Goal: Task Accomplishment & Management: Manage account settings

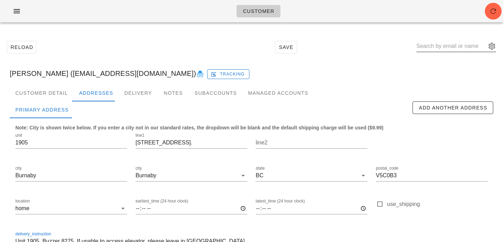
click at [444, 46] on input "text" at bounding box center [451, 45] width 70 height 11
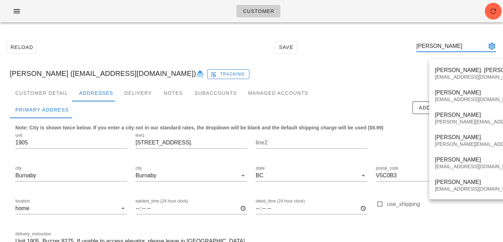
type input "stephaniep"
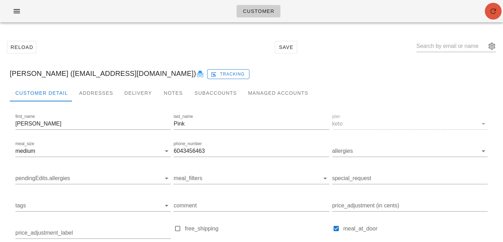
click at [490, 10] on icon "button" at bounding box center [493, 11] width 8 height 8
click at [101, 91] on div "Addresses" at bounding box center [95, 92] width 45 height 17
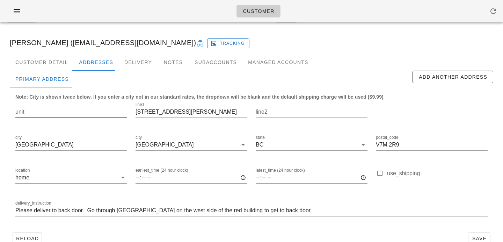
scroll to position [46, 0]
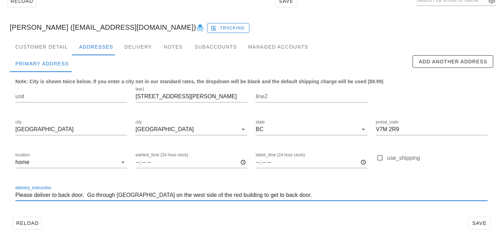
click at [15, 194] on input "Please deliver to back door. Go through white gate on the west side of the red …" at bounding box center [251, 194] width 472 height 11
drag, startPoint x: 45, startPoint y: 194, endPoint x: 0, endPoint y: 180, distance: 46.8
click at [0, 180] on div "Reload Save Stephanie Pink (stephaniepink78@gmail.com) Tracking Customer Detail…" at bounding box center [251, 112] width 503 height 260
click at [43, 194] on input "Red house.Please deliver to back door. Go through white gate on the west side o…" at bounding box center [251, 194] width 472 height 11
click at [124, 196] on input "Red house. Please deliver to back door. Go through white gate on the west side …" at bounding box center [251, 194] width 472 height 11
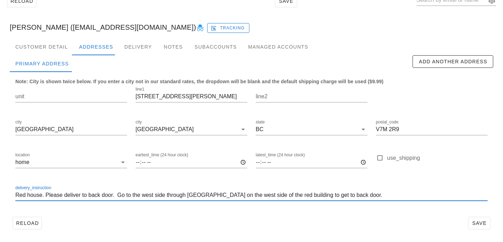
click at [187, 193] on input "Red house. Please deliver to back door. Go to the west side through white gate …" at bounding box center [251, 194] width 472 height 11
drag, startPoint x: 315, startPoint y: 195, endPoint x: 223, endPoint y: 195, distance: 91.1
click at [224, 195] on input "Red house. Please deliver to back door. Go to the west side through the white g…" at bounding box center [251, 194] width 472 height 11
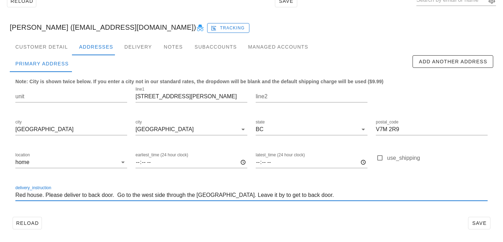
drag, startPoint x: 276, startPoint y: 195, endPoint x: 258, endPoint y: 194, distance: 18.9
click at [258, 194] on input "Red house. Please deliver to back door. Go to the west side through the white g…" at bounding box center [251, 194] width 472 height 11
drag, startPoint x: 165, startPoint y: 195, endPoint x: 168, endPoint y: 173, distance: 22.6
click at [165, 195] on input "Red house. Please deliver to back door. Go to the west side through the white g…" at bounding box center [251, 194] width 472 height 11
click at [156, 196] on input "Red house. Please deliver to back door. Go to the west side of building and thr…" at bounding box center [251, 194] width 472 height 11
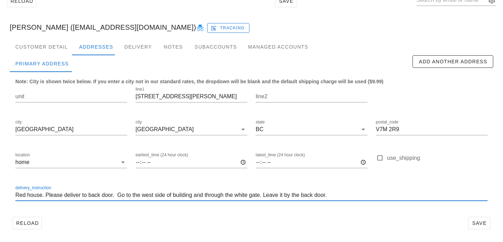
click at [152, 193] on input "Red house. Please deliver to back door. Go to the west side of building and thr…" at bounding box center [251, 194] width 472 height 11
click at [140, 194] on input "Red house. Please deliver to back door. Go to the west side of building and thr…" at bounding box center [251, 194] width 472 height 11
type input "Red house. Please deliver to back door. Go to west side of building and through…"
click at [498, 229] on div "Customer Detail Addresses Delivery Notes Subaccounts Managed Accounts first_nam…" at bounding box center [251, 137] width 494 height 199
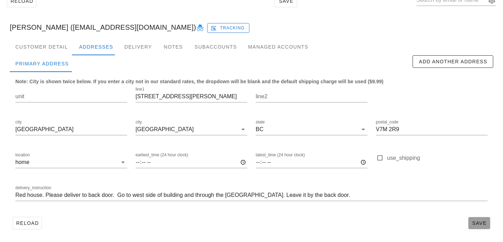
click at [488, 223] on button "Save" at bounding box center [479, 222] width 22 height 13
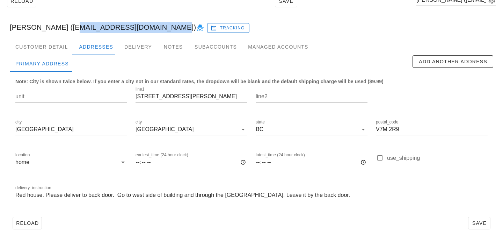
drag, startPoint x: 62, startPoint y: 28, endPoint x: 152, endPoint y: 30, distance: 89.7
click at [152, 30] on div "Stephanie Pink (stephaniepink78@gmail.com) Tracking" at bounding box center [251, 27] width 494 height 22
copy div "[EMAIL_ADDRESS][DOMAIN_NAME]"
click at [478, 215] on div "Reload Save" at bounding box center [251, 223] width 483 height 18
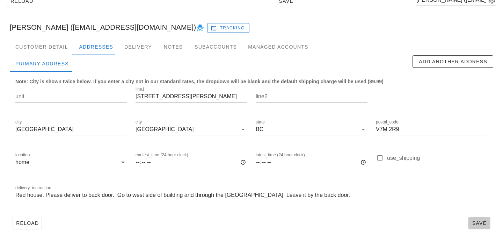
click at [474, 227] on button "Save" at bounding box center [479, 222] width 22 height 13
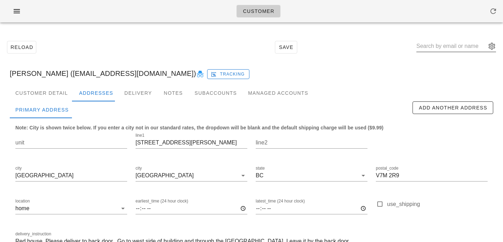
click at [445, 48] on input "text" at bounding box center [451, 45] width 70 height 11
type input "baritu"
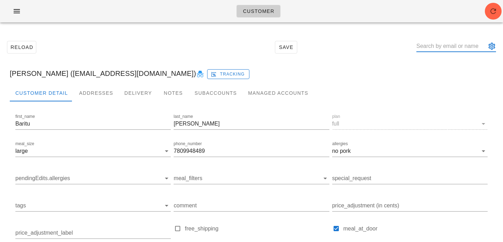
click at [445, 44] on input "text" at bounding box center [451, 45] width 70 height 11
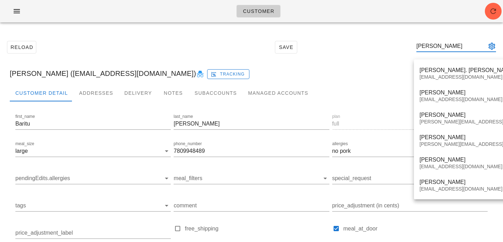
type input "stephanie pink"
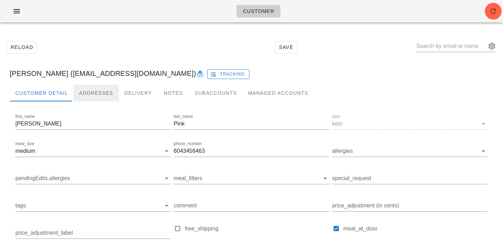
click at [108, 95] on div "Addresses" at bounding box center [95, 92] width 45 height 17
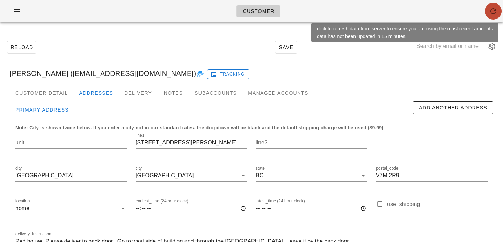
click at [489, 15] on icon "button" at bounding box center [493, 11] width 8 height 8
